Goal: Information Seeking & Learning: Learn about a topic

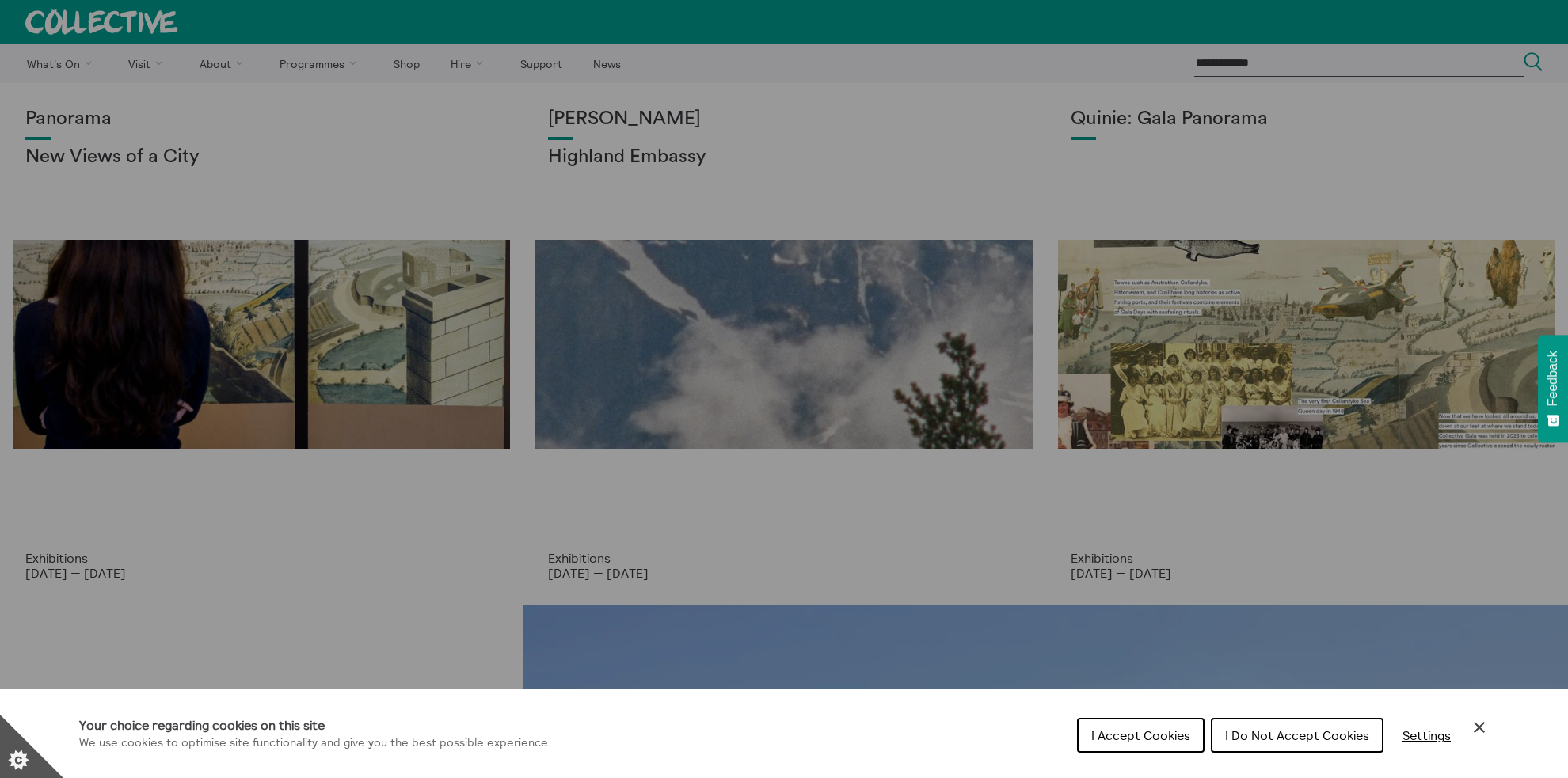
click at [1479, 722] on icon "Close Cookie Control" at bounding box center [1479, 727] width 19 height 19
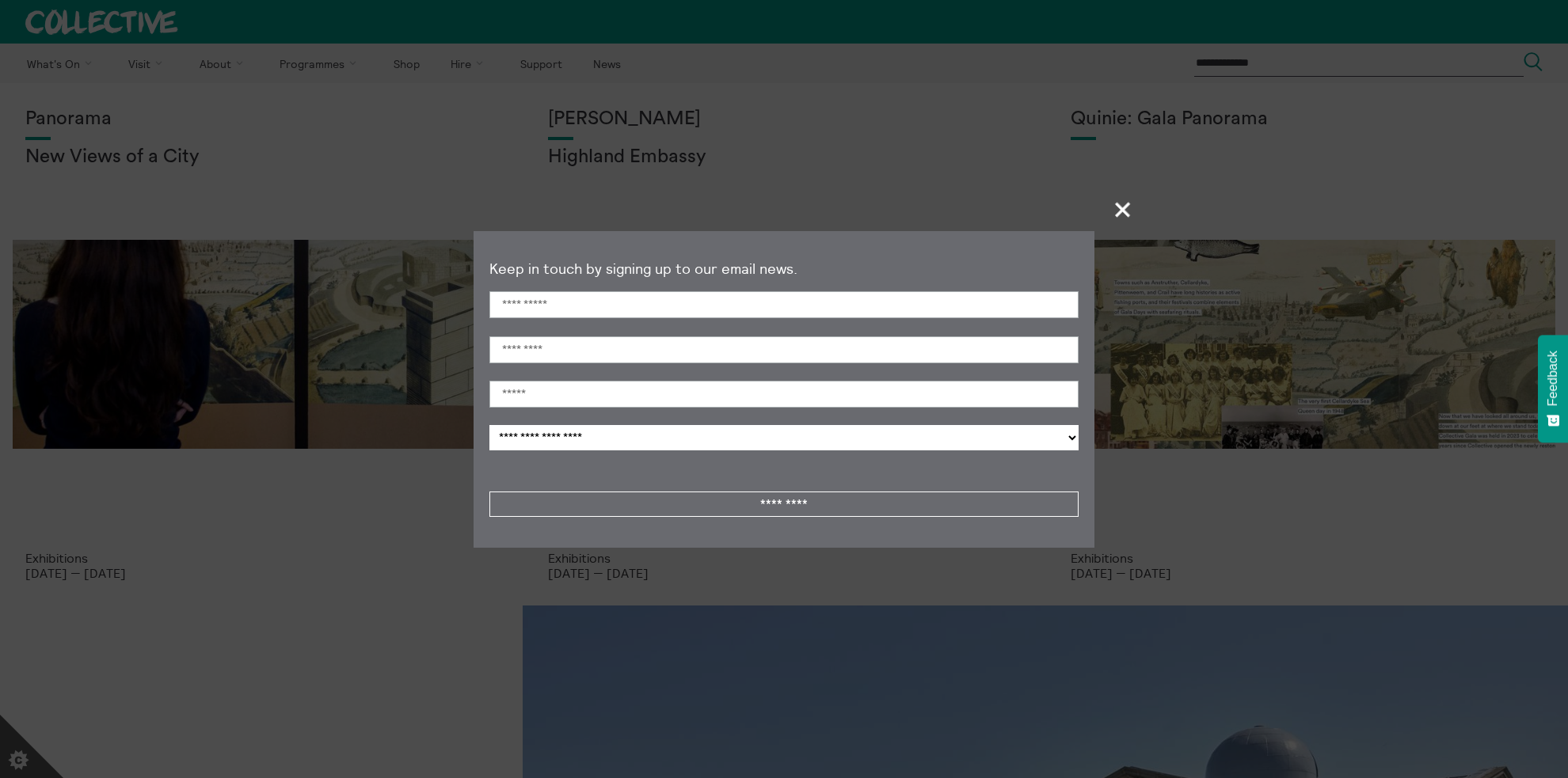
click at [1128, 212] on span "+" at bounding box center [1123, 209] width 47 height 47
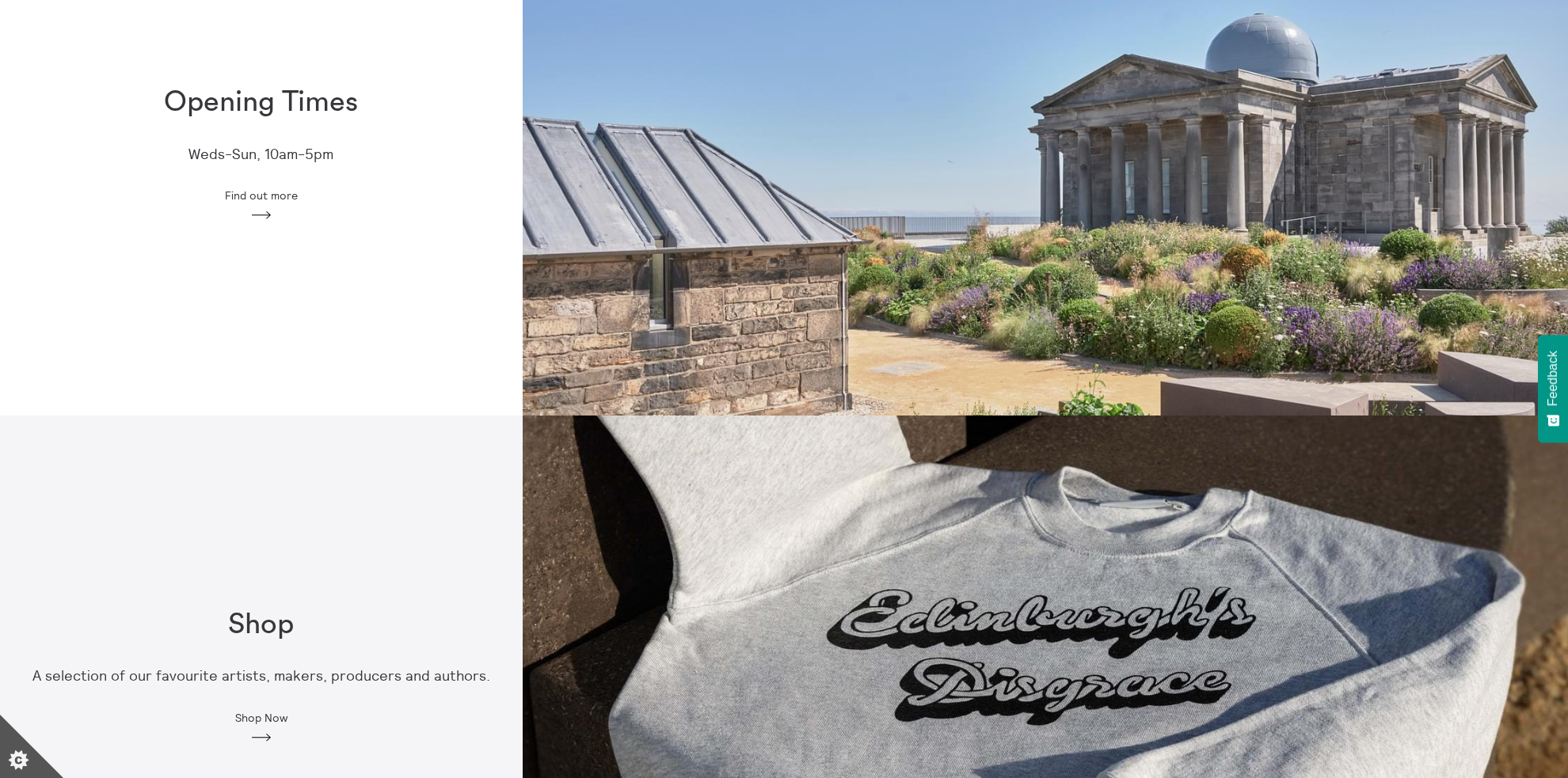
scroll to position [528, 0]
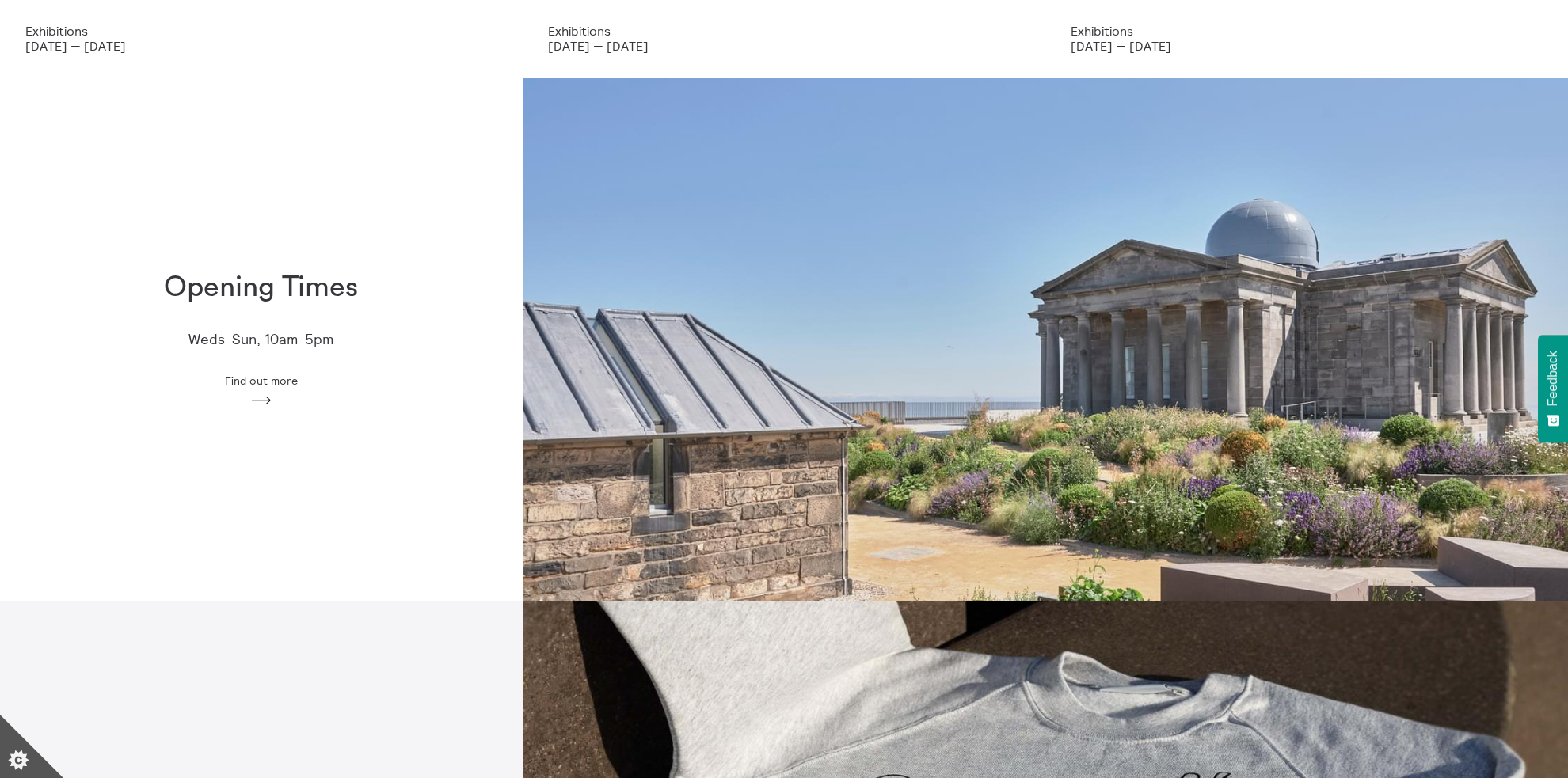
click at [346, 400] on div "Opening Times Weds-Sun, 10am-5pm Find out more Arrow" at bounding box center [261, 340] width 523 height 187
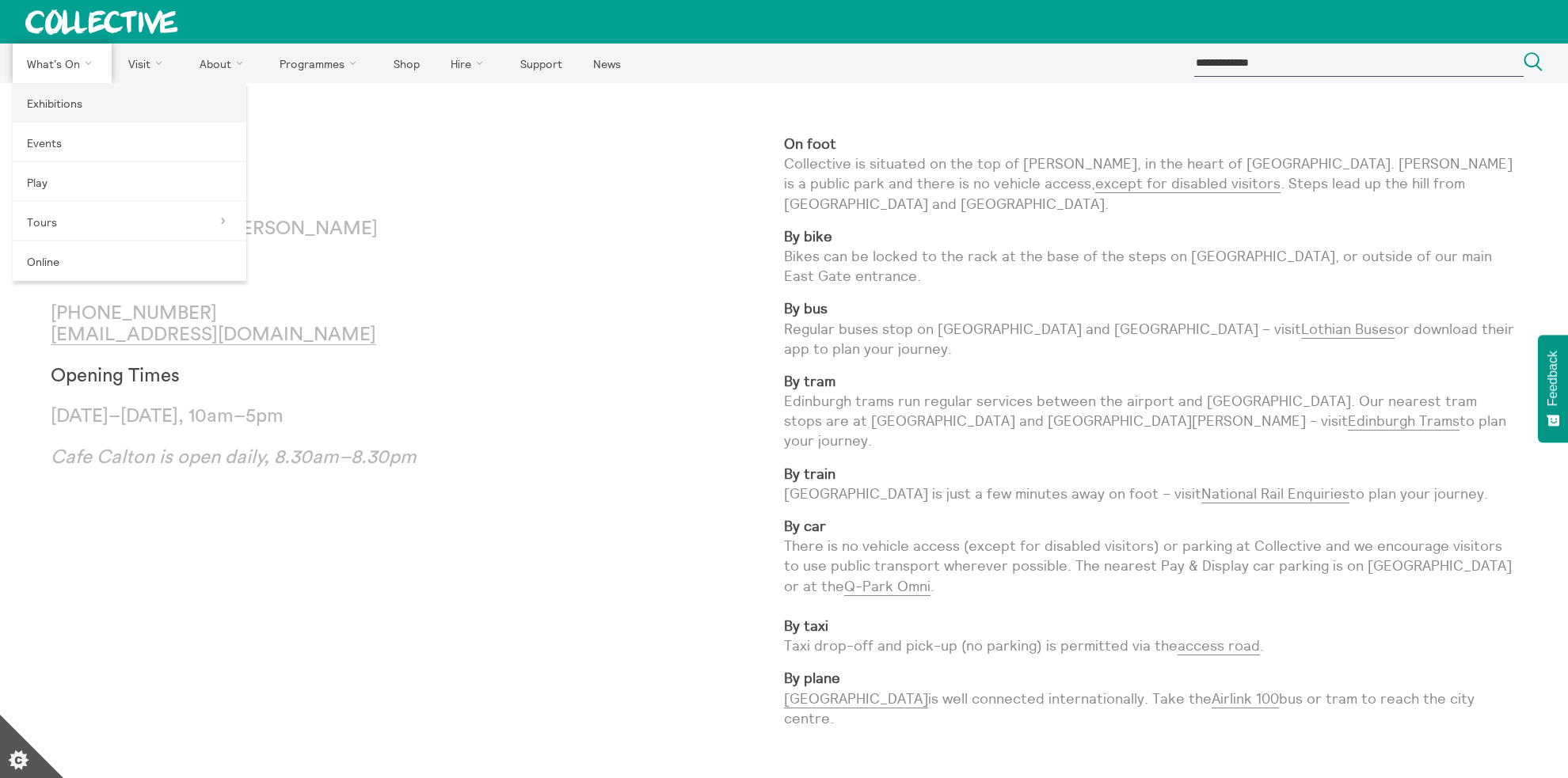
click at [72, 103] on link "Exhibitions" at bounding box center [130, 102] width 234 height 39
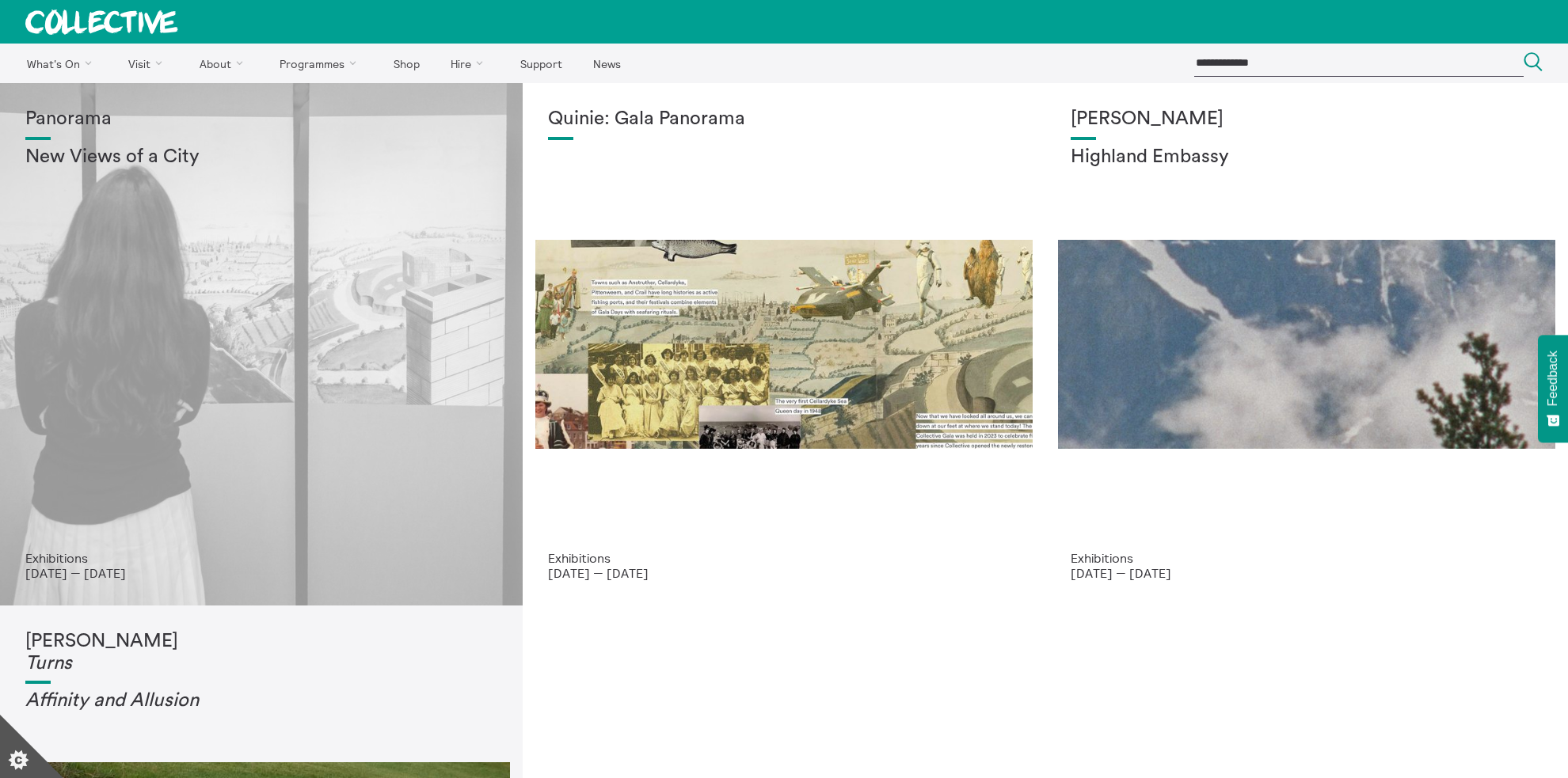
click at [226, 315] on div "Panorama New Views of a City" at bounding box center [261, 329] width 472 height 442
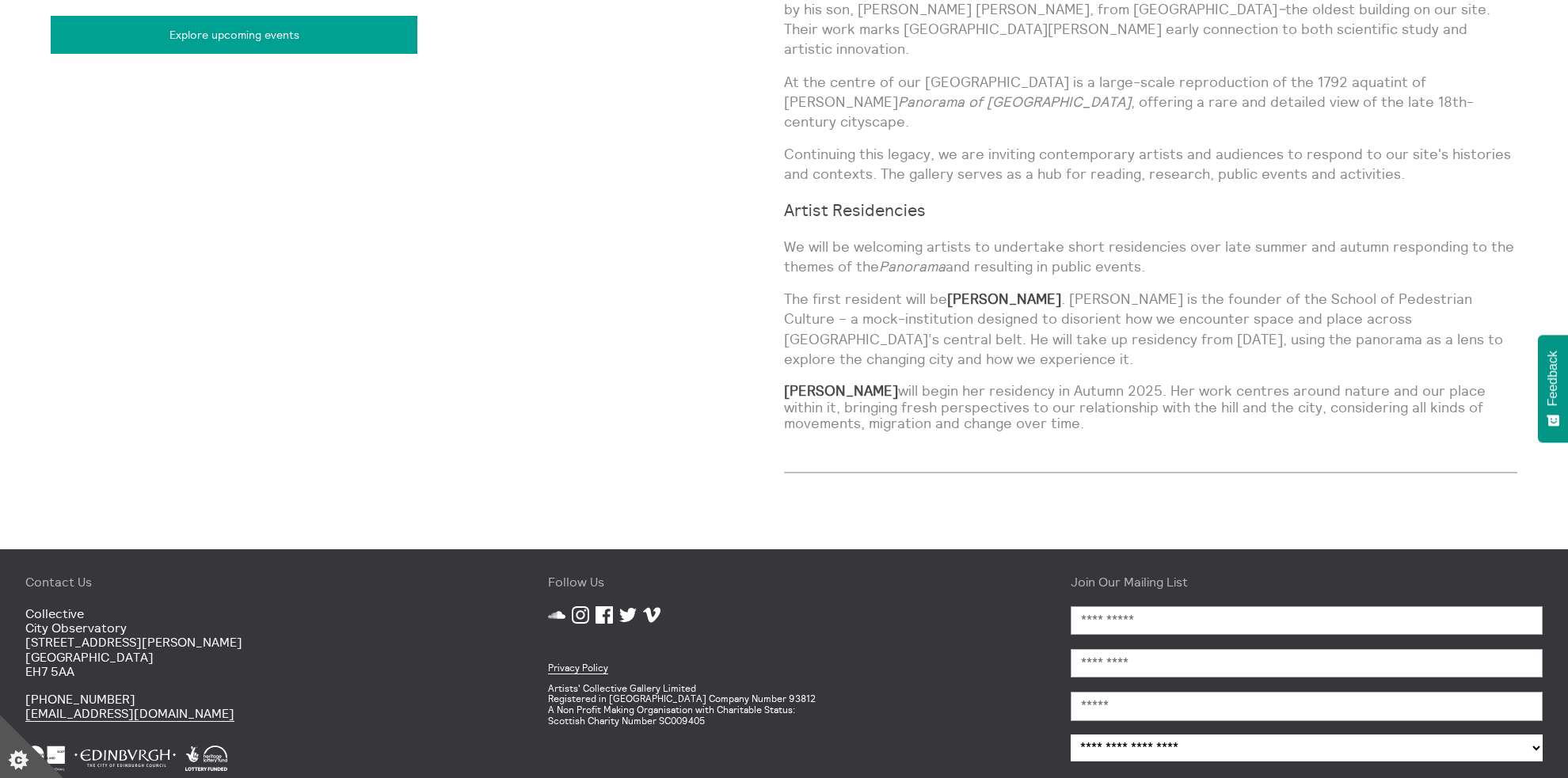
scroll to position [1426, 0]
